Goal: Task Accomplishment & Management: Manage account settings

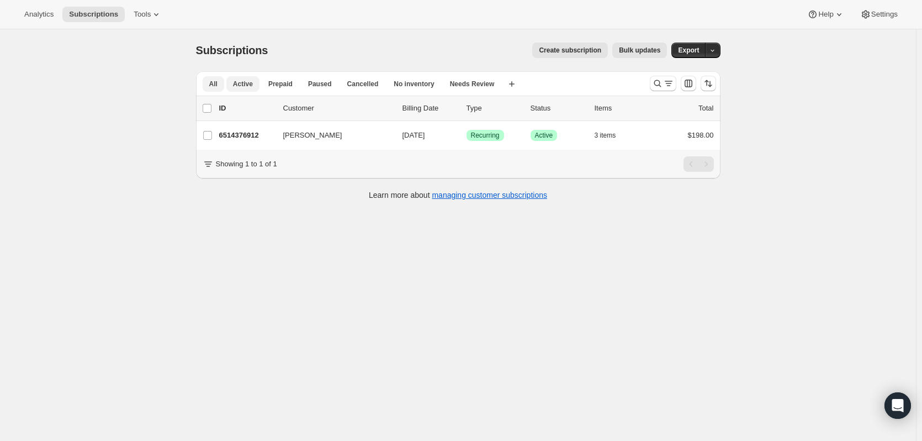
click at [240, 83] on span "Active" at bounding box center [243, 84] width 20 height 9
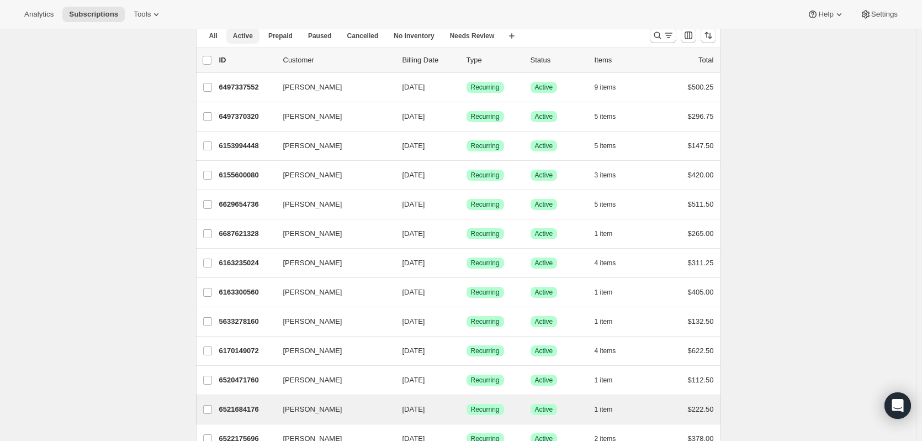
scroll to position [55, 0]
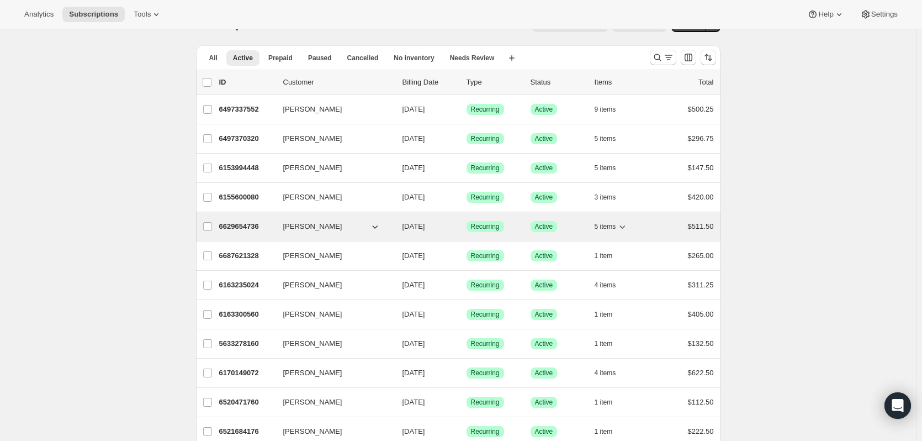
scroll to position [0, 0]
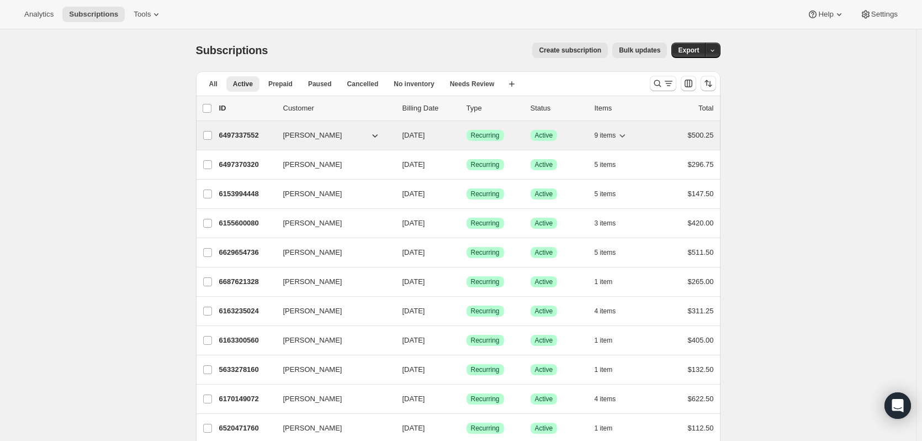
click at [376, 135] on icon "button" at bounding box center [375, 135] width 6 height 3
click at [625, 134] on icon "button" at bounding box center [622, 135] width 11 height 11
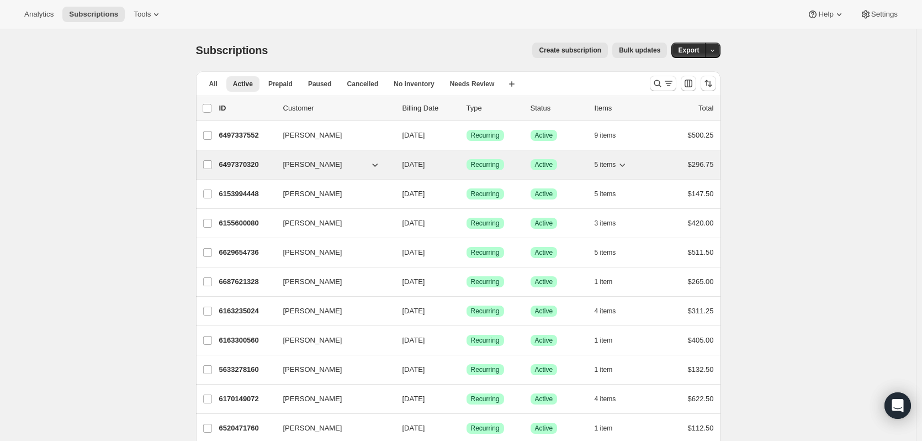
click at [628, 161] on icon "button" at bounding box center [622, 164] width 11 height 11
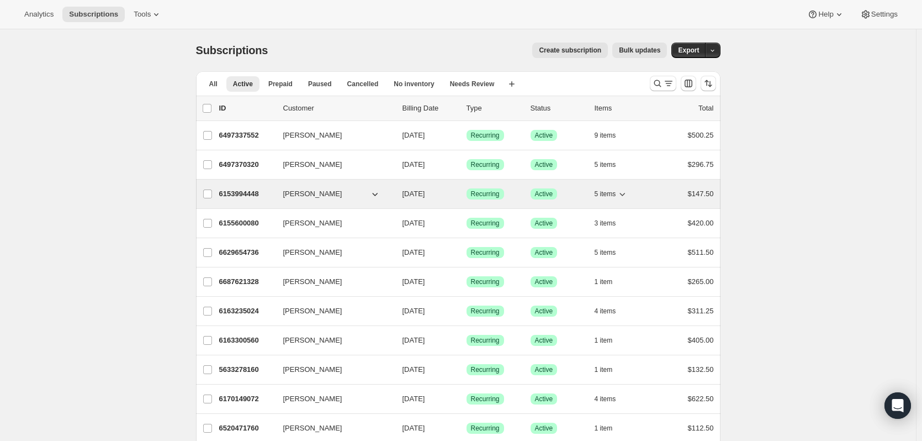
click at [622, 193] on icon "button" at bounding box center [622, 193] width 11 height 11
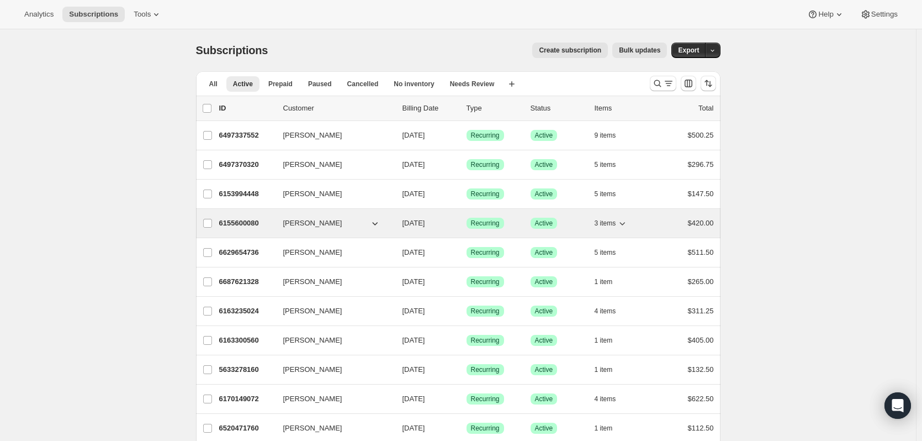
click at [628, 221] on icon "button" at bounding box center [622, 223] width 11 height 11
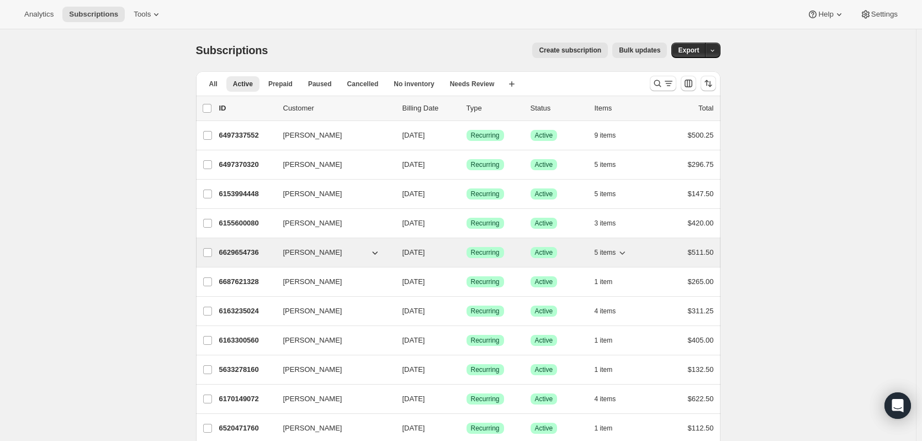
click at [626, 247] on icon "button" at bounding box center [622, 252] width 11 height 11
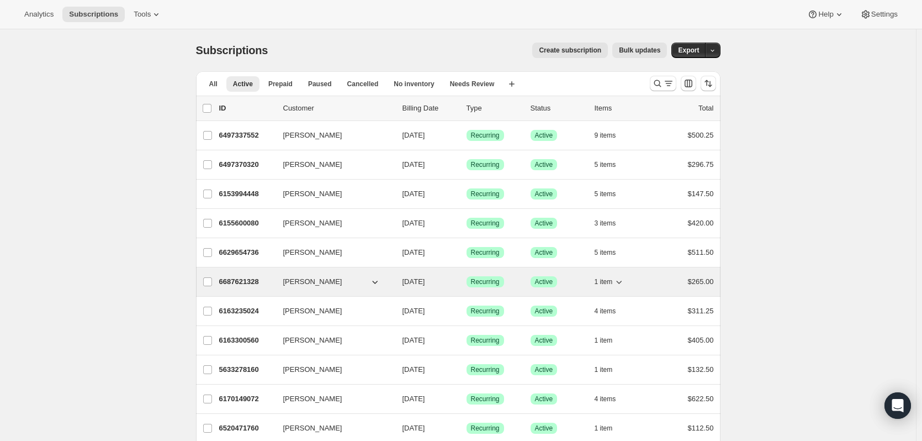
click at [622, 283] on icon "button" at bounding box center [620, 282] width 6 height 3
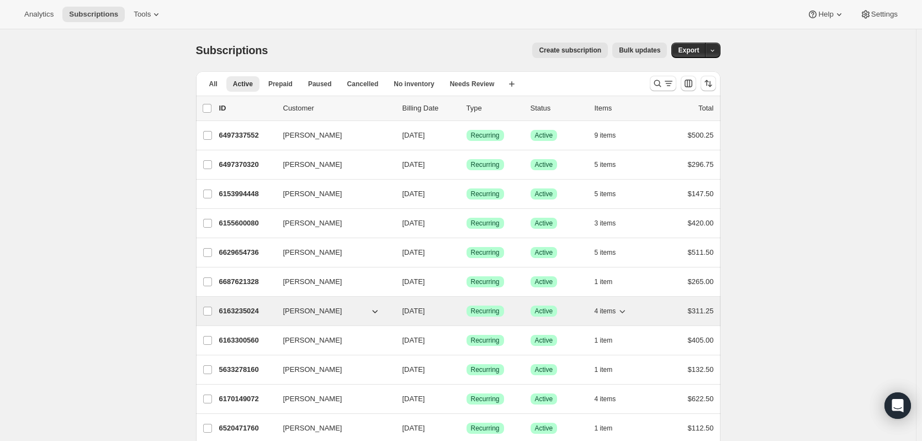
click at [623, 310] on icon "button" at bounding box center [622, 310] width 11 height 11
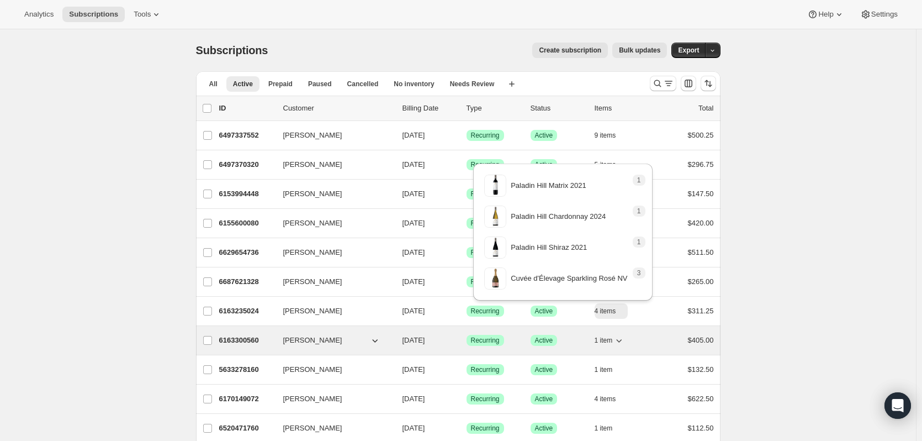
click at [625, 339] on icon "button" at bounding box center [619, 340] width 11 height 11
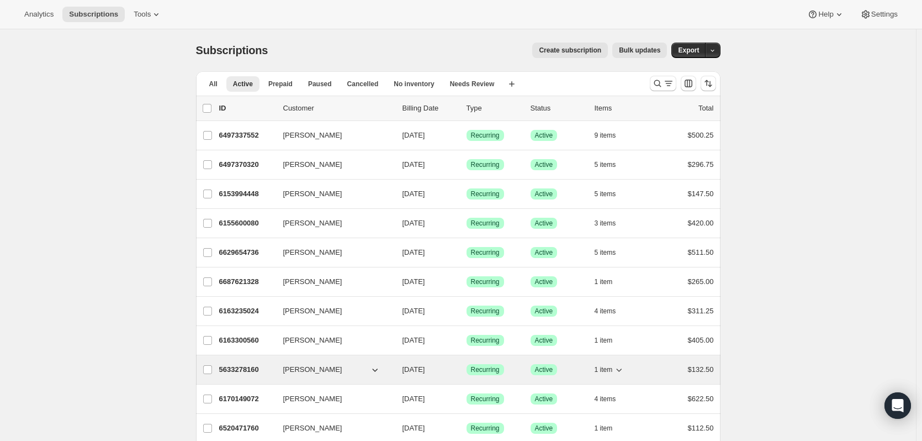
click at [625, 367] on icon "button" at bounding box center [619, 369] width 11 height 11
